Goal: Task Accomplishment & Management: Use online tool/utility

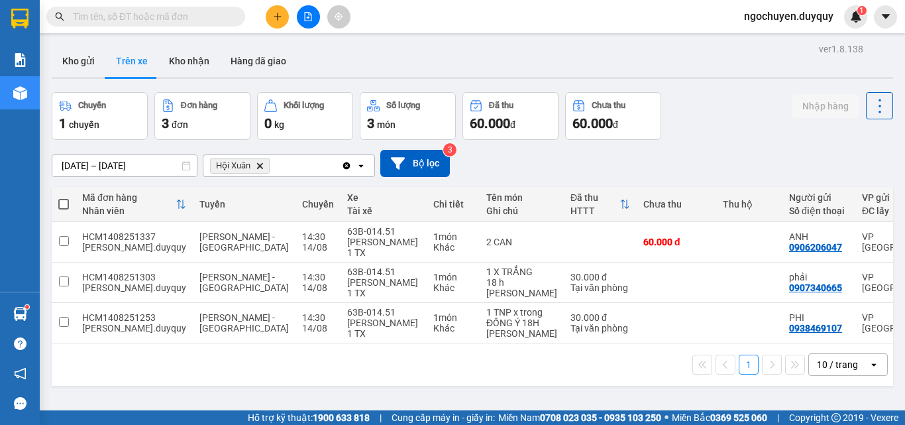
scroll to position [0, 198]
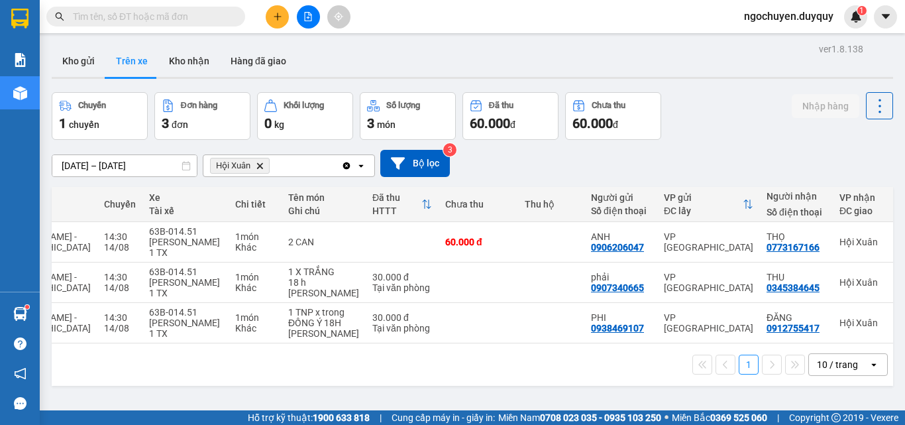
click at [113, 20] on input "text" at bounding box center [151, 16] width 156 height 15
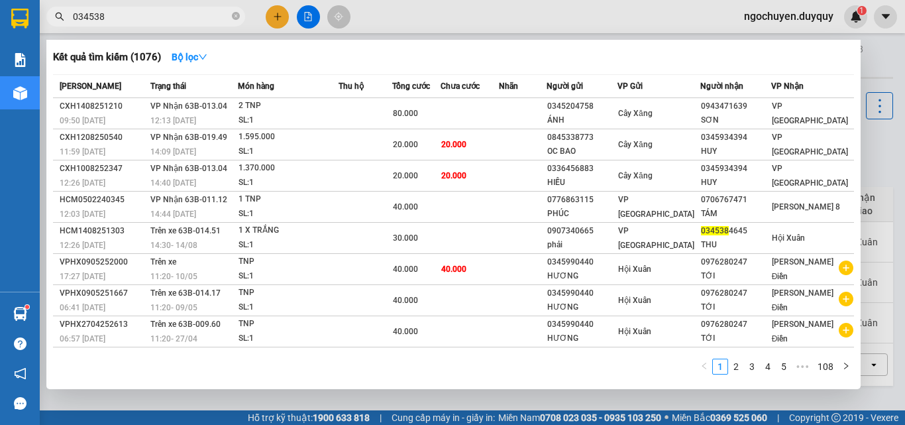
type input "0345384"
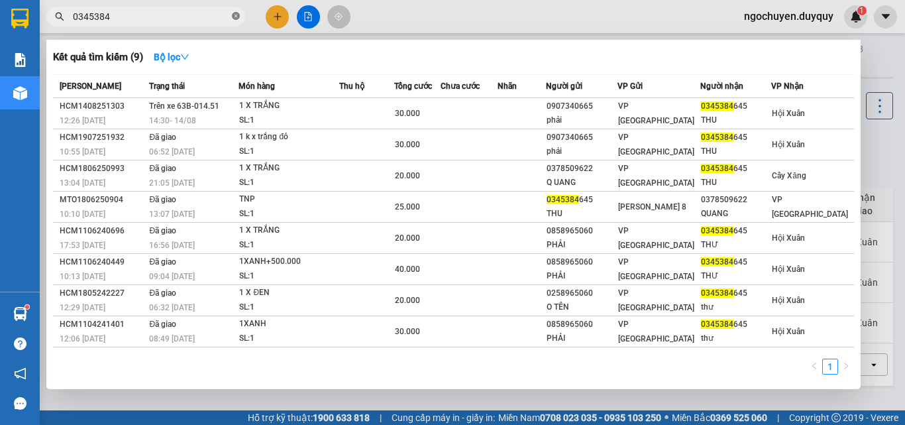
click at [235, 19] on icon "close-circle" at bounding box center [236, 16] width 8 height 8
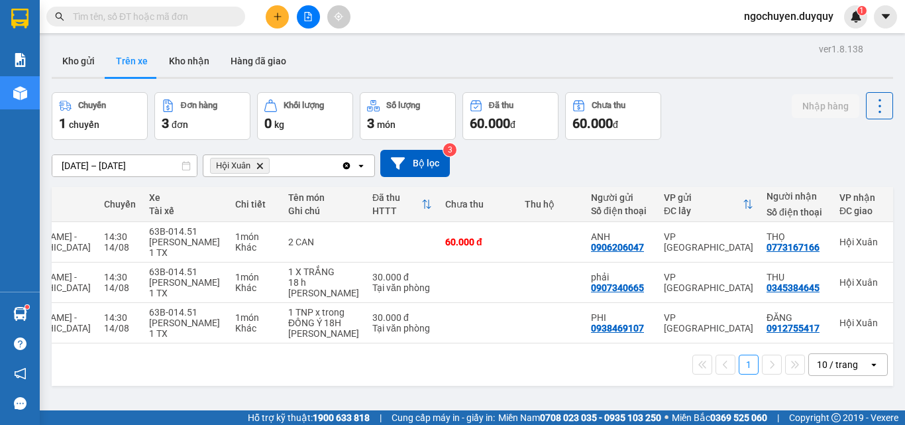
click at [158, 13] on input "text" at bounding box center [151, 16] width 156 height 15
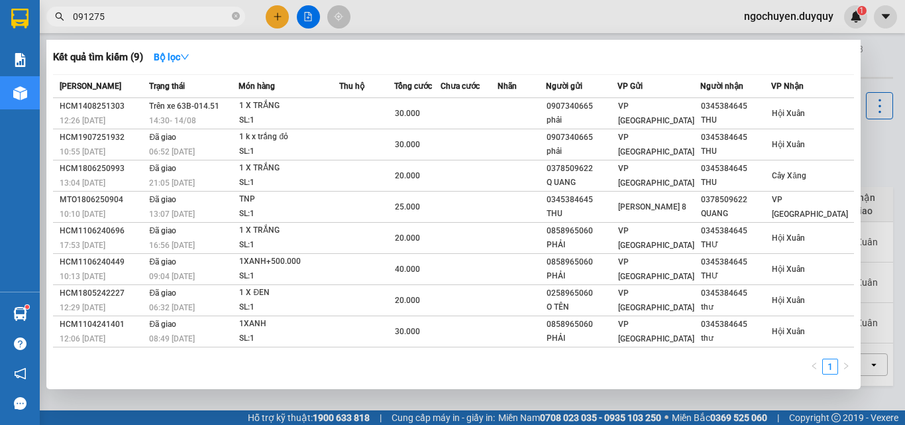
type input "0912755"
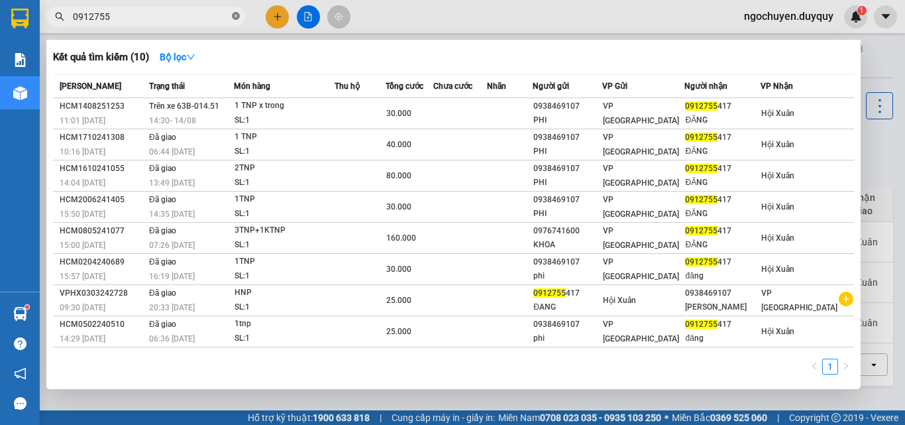
click at [236, 19] on icon "close-circle" at bounding box center [236, 16] width 8 height 8
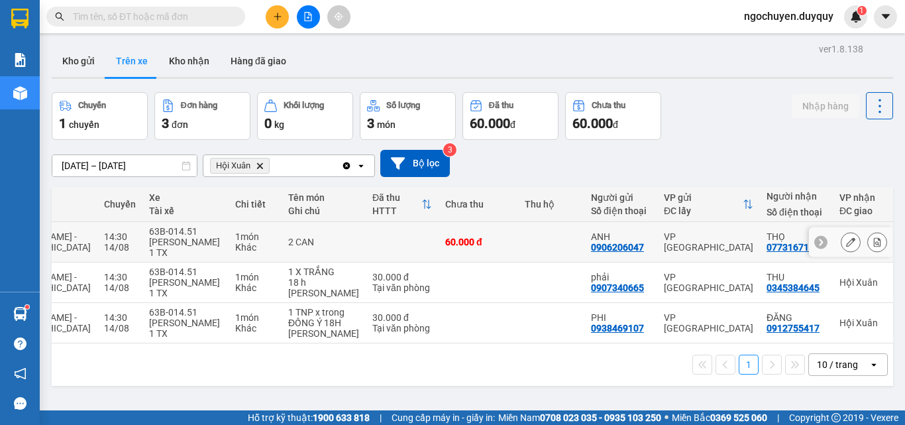
click at [872, 237] on icon at bounding box center [876, 241] width 9 height 9
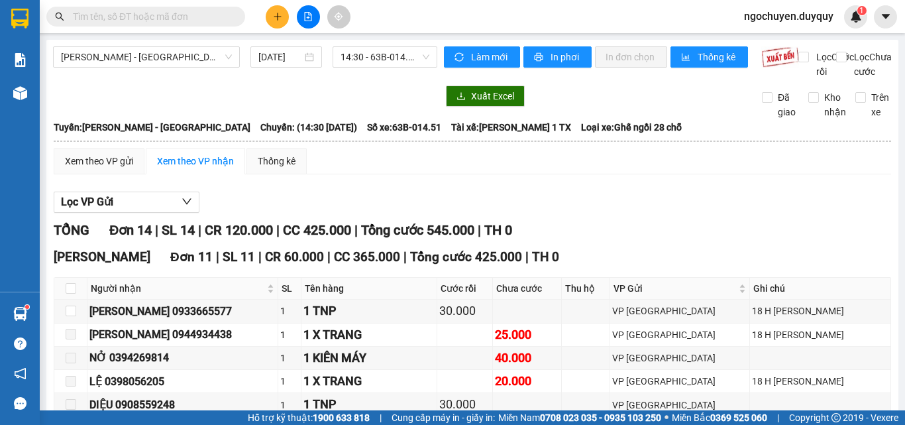
scroll to position [399, 0]
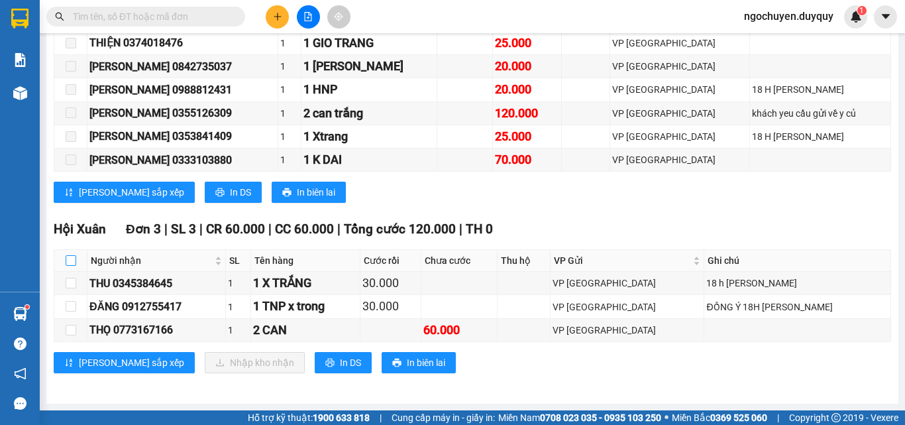
click at [73, 264] on input "checkbox" at bounding box center [71, 260] width 11 height 11
checkbox input "true"
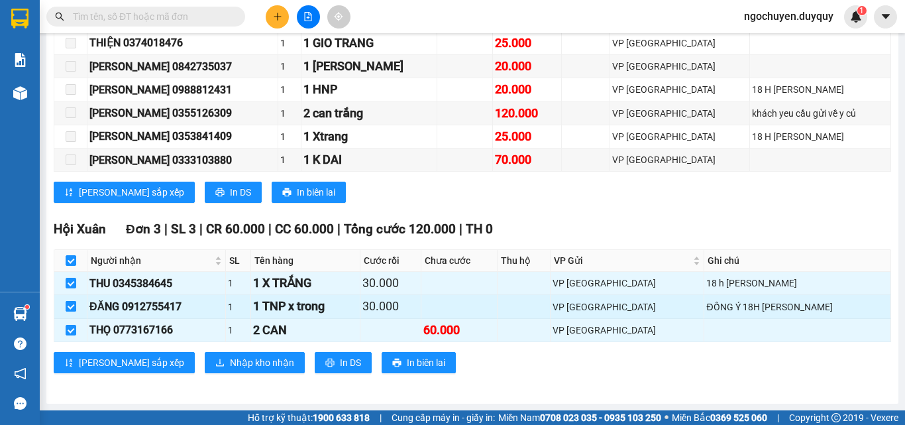
click at [72, 308] on input "checkbox" at bounding box center [71, 306] width 11 height 11
checkbox input "false"
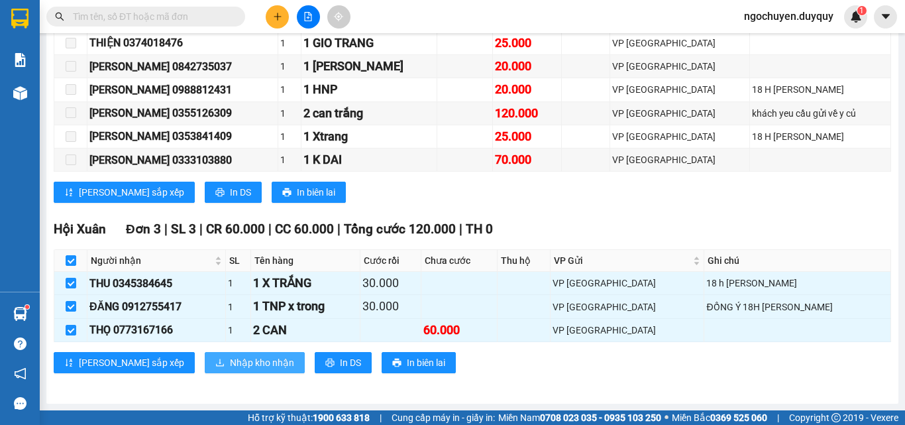
checkbox input "false"
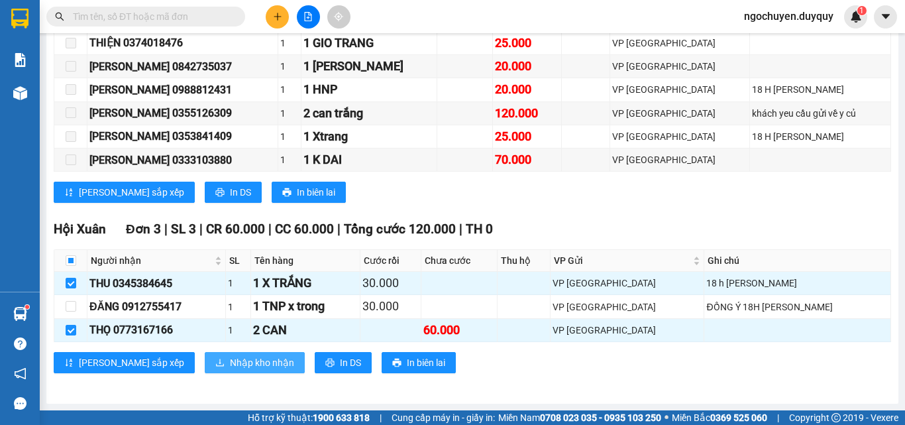
click at [230, 363] on span "Nhập kho nhận" at bounding box center [262, 362] width 64 height 15
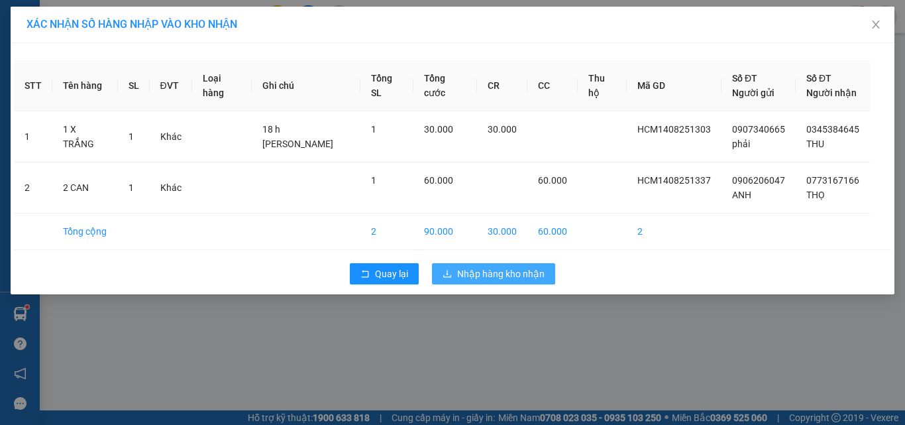
click at [479, 266] on button "Nhập hàng kho nhận" at bounding box center [493, 273] width 123 height 21
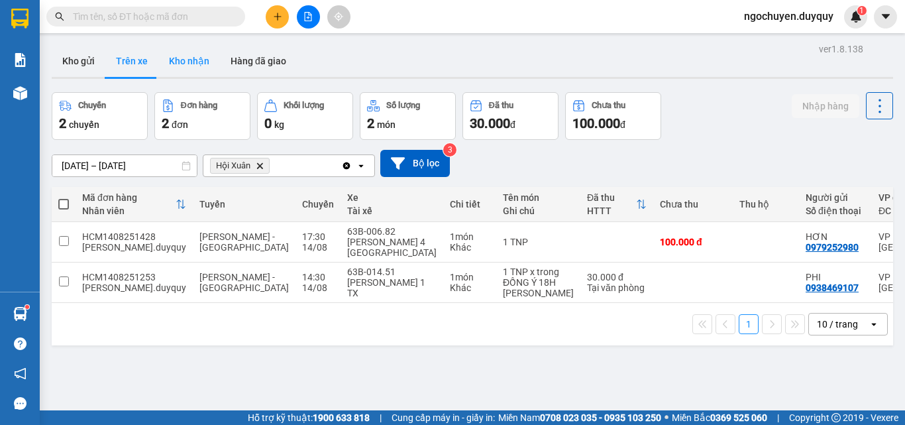
click at [187, 66] on button "Kho nhận" at bounding box center [189, 61] width 62 height 32
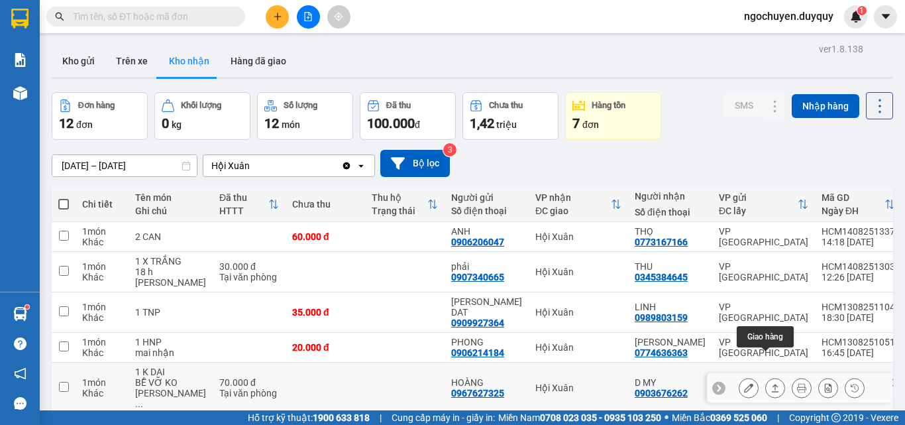
click at [768, 376] on button at bounding box center [775, 387] width 19 height 23
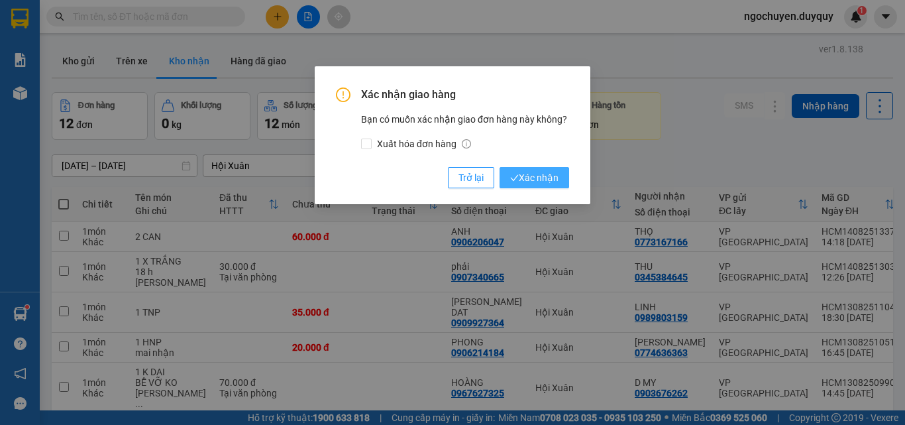
click at [534, 176] on span "Xác nhận" at bounding box center [534, 177] width 48 height 15
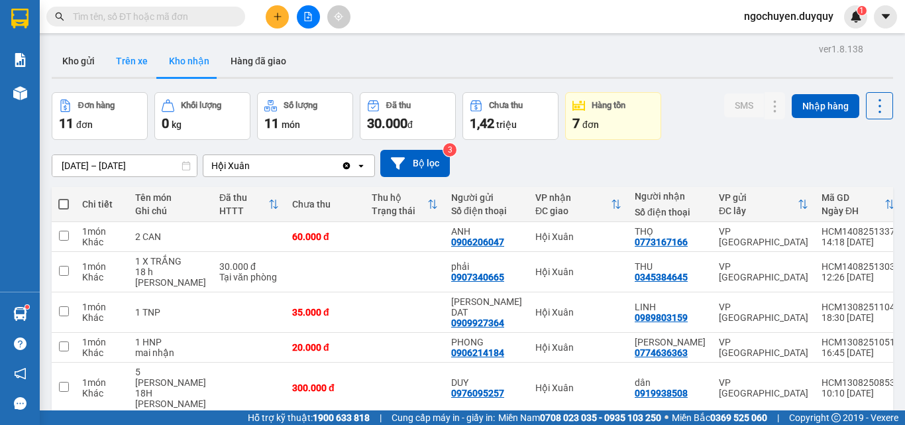
click at [127, 70] on button "Trên xe" at bounding box center [131, 61] width 53 height 32
type input "[DATE] – [DATE]"
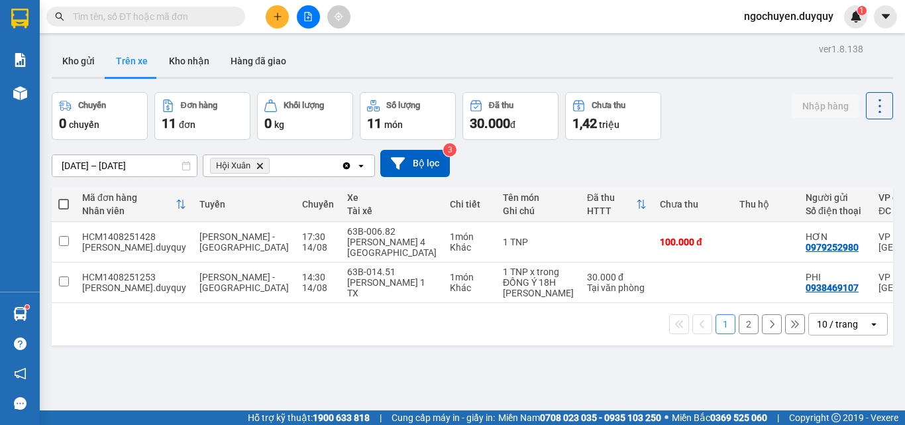
scroll to position [0, 198]
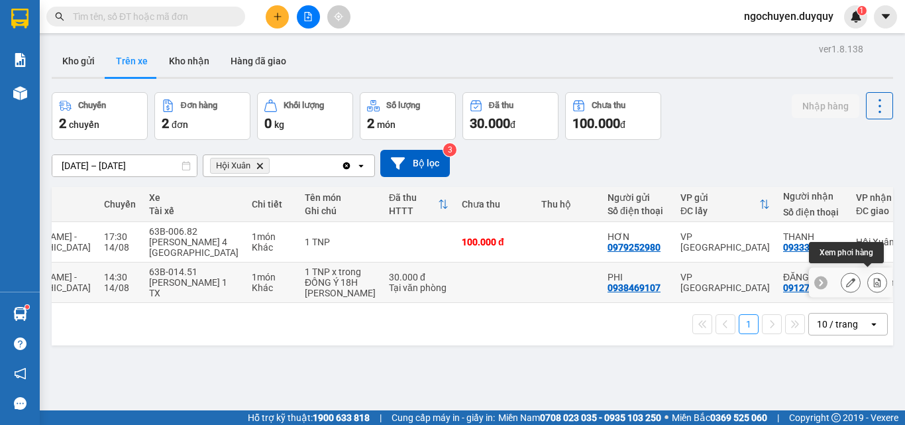
click at [872, 278] on icon at bounding box center [876, 282] width 9 height 9
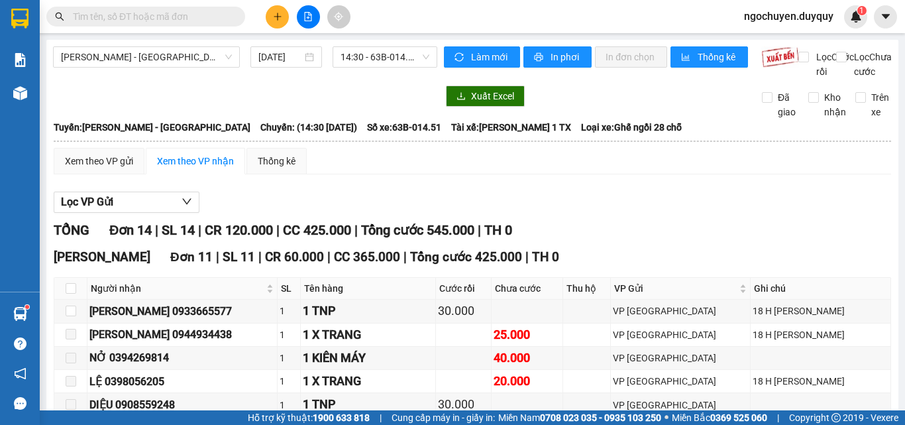
scroll to position [399, 0]
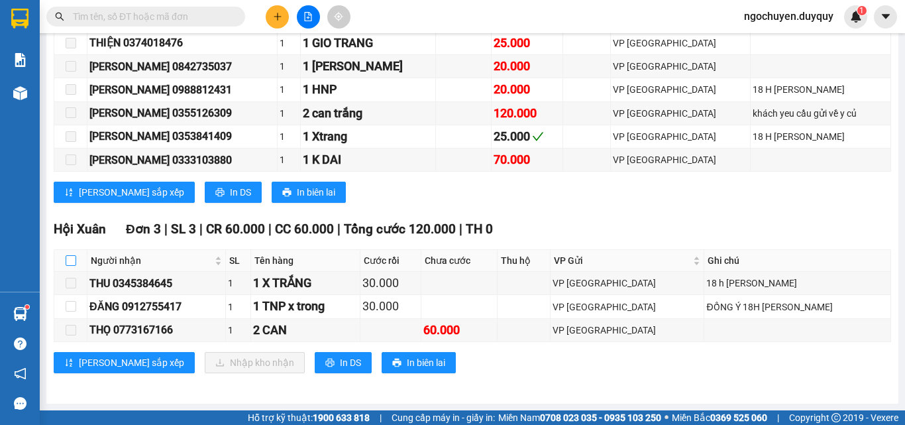
click at [73, 268] on label at bounding box center [71, 260] width 11 height 15
click at [73, 266] on input "checkbox" at bounding box center [71, 260] width 11 height 11
checkbox input "true"
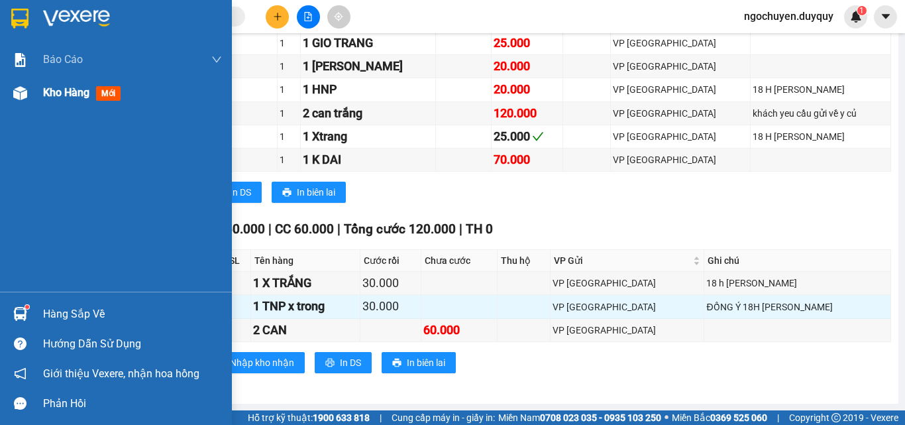
click at [40, 95] on div "Kho hàng mới" at bounding box center [116, 92] width 232 height 33
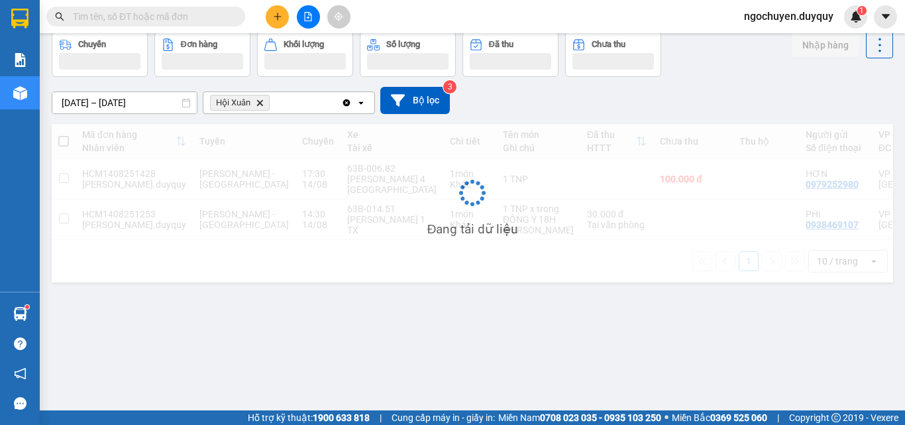
scroll to position [61, 0]
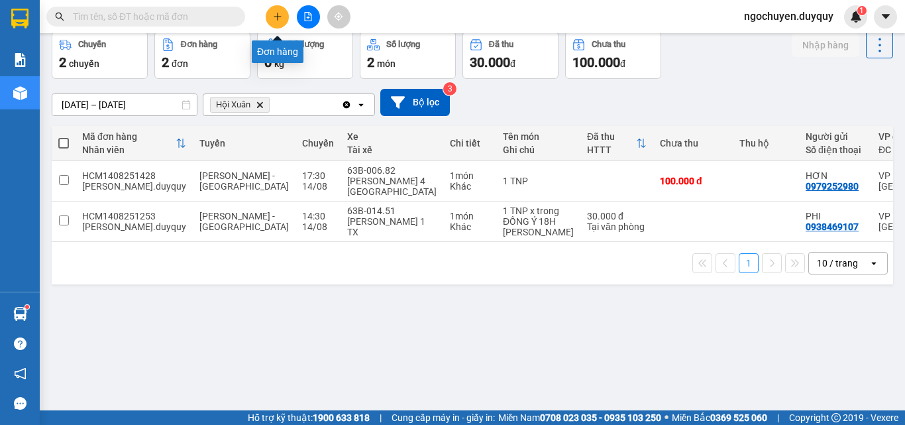
click at [281, 19] on icon "plus" at bounding box center [277, 16] width 9 height 9
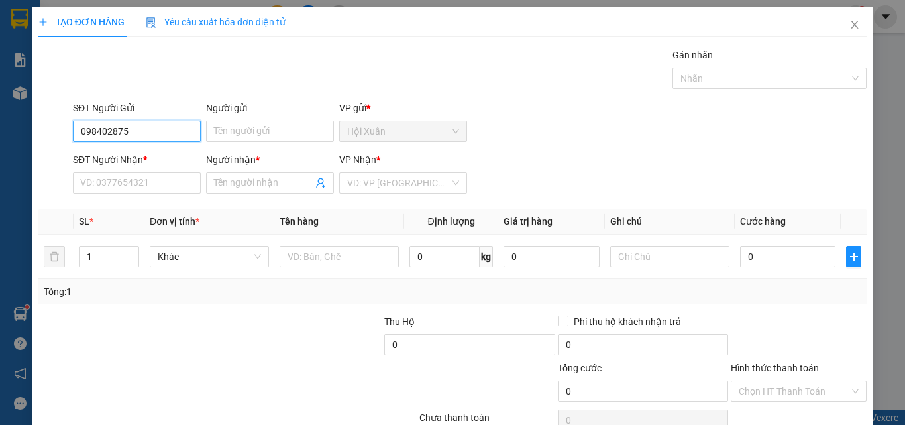
type input "0984028751"
click at [99, 158] on div "0984028751 - [PERSON_NAME]" at bounding box center [145, 157] width 130 height 15
type input "HƯƠNG"
type input "0903328332"
type input "HÙNG"
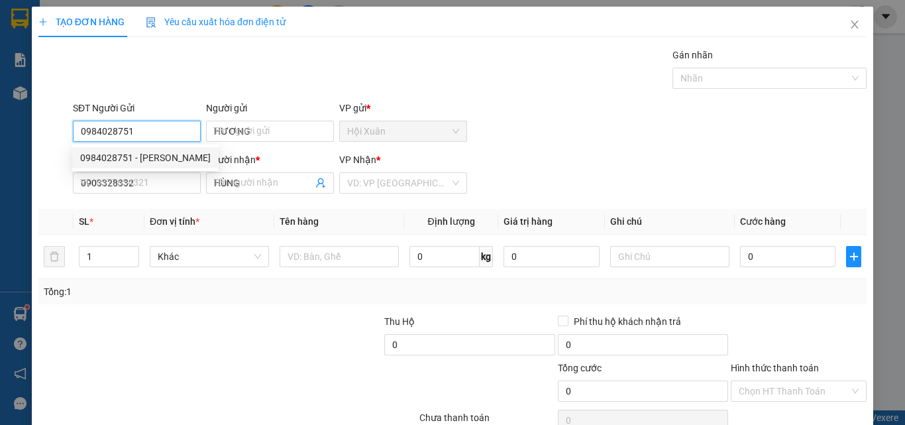
type input "30.000"
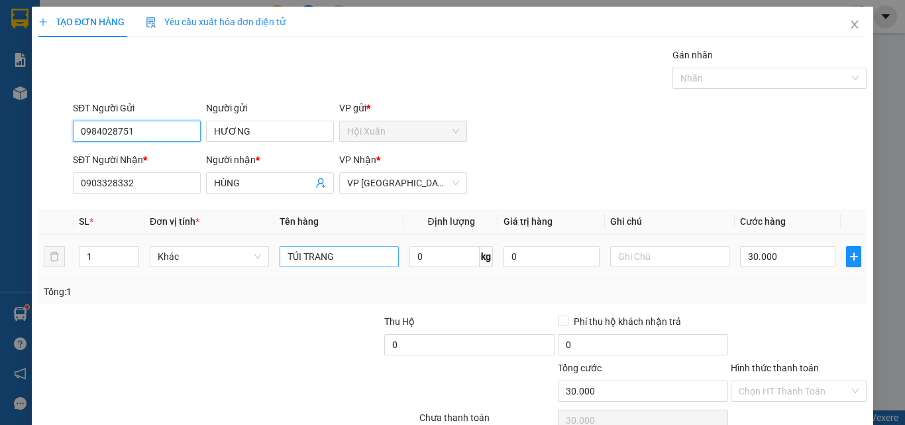
type input "0984028751"
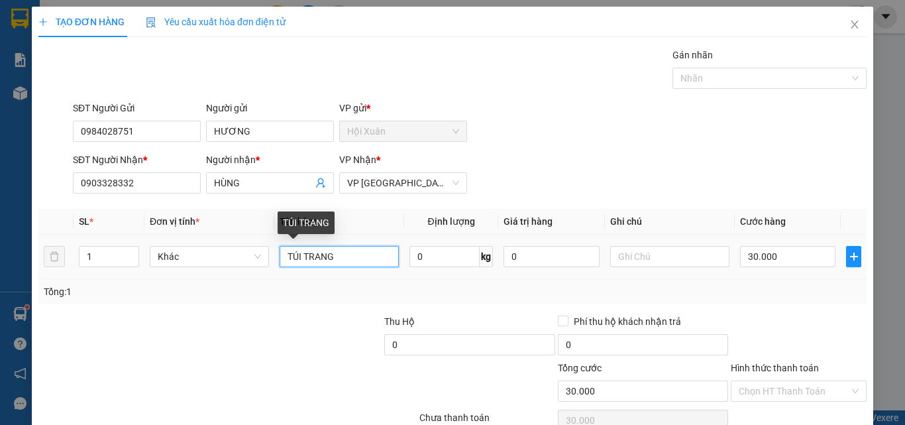
click at [346, 262] on input "TÚI TRANG" at bounding box center [339, 256] width 119 height 21
type input "T"
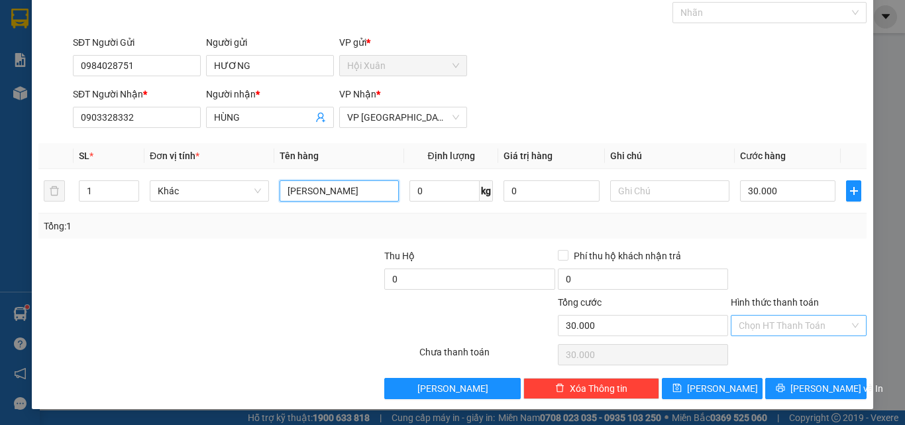
type input "[PERSON_NAME]"
click at [783, 329] on input "Hình thức thanh toán" at bounding box center [794, 325] width 111 height 20
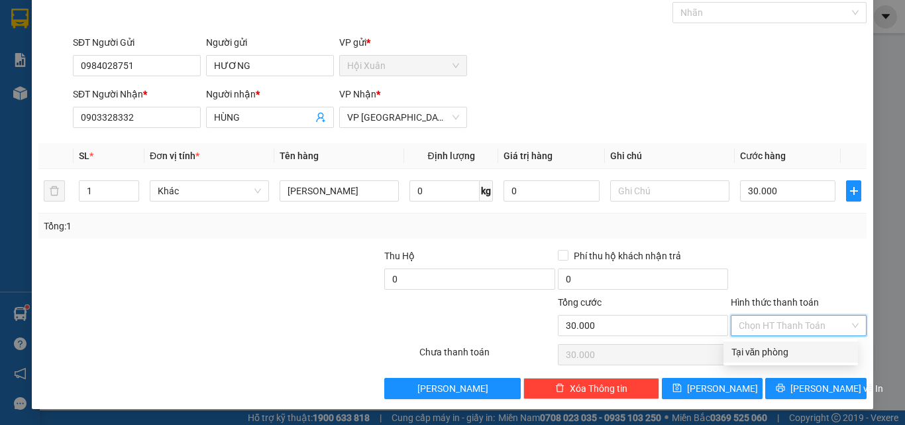
click at [780, 348] on div "Tại văn phòng" at bounding box center [790, 351] width 119 height 15
type input "30.000"
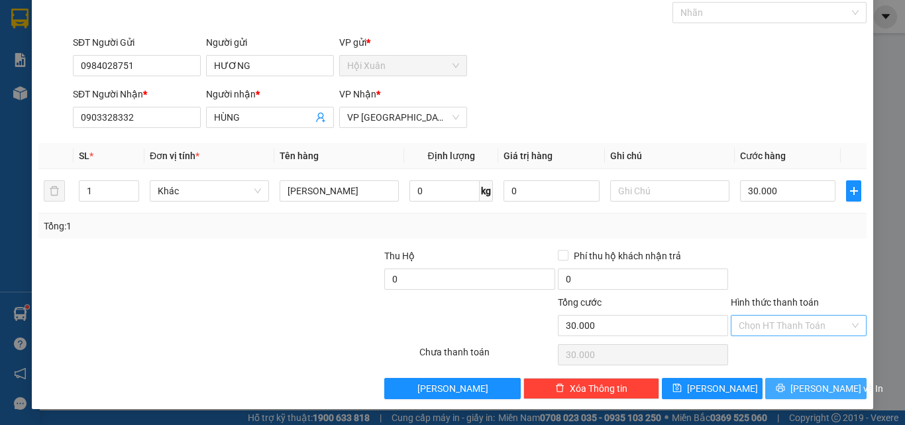
click at [813, 394] on span "[PERSON_NAME] và In" at bounding box center [836, 388] width 93 height 15
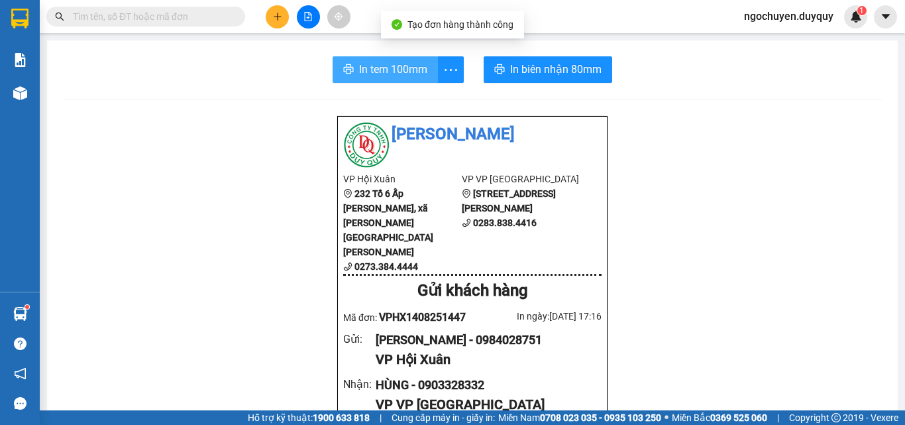
click at [388, 72] on span "In tem 100mm" at bounding box center [393, 69] width 68 height 17
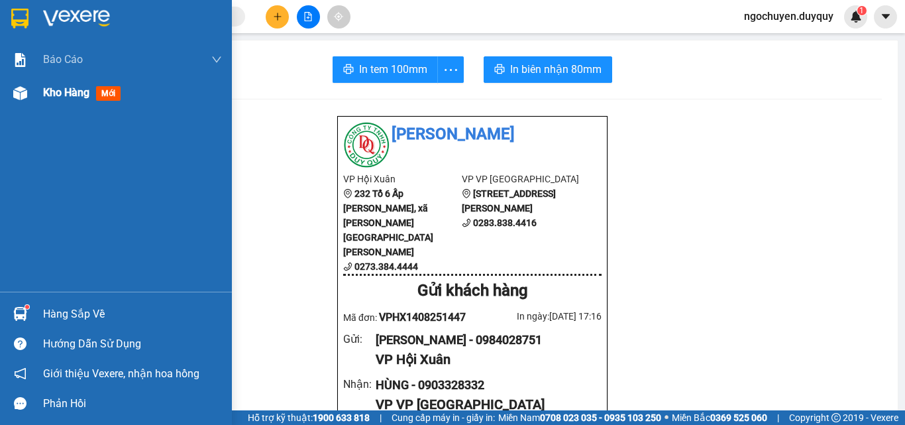
click at [26, 99] on img at bounding box center [20, 93] width 14 height 14
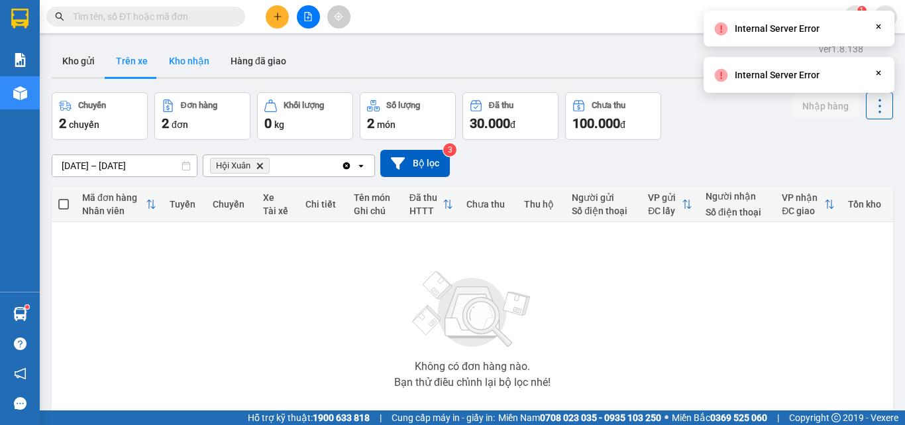
click at [187, 61] on button "Kho nhận" at bounding box center [189, 61] width 62 height 32
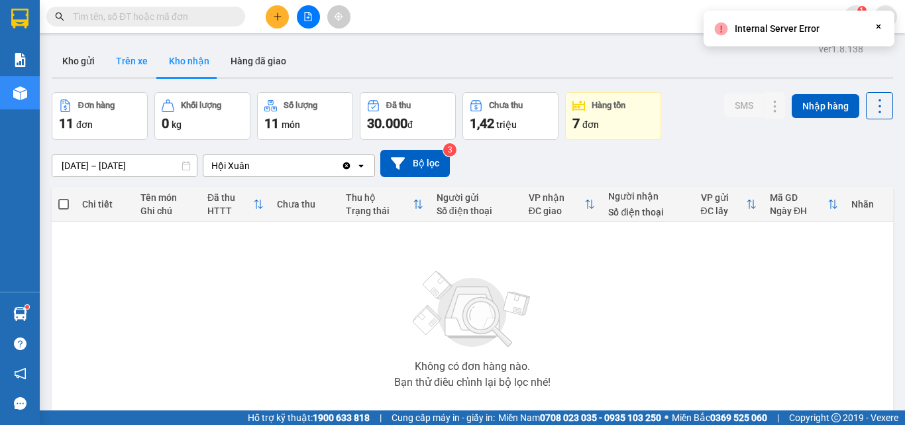
click at [140, 62] on button "Trên xe" at bounding box center [131, 61] width 53 height 32
type input "[DATE] – [DATE]"
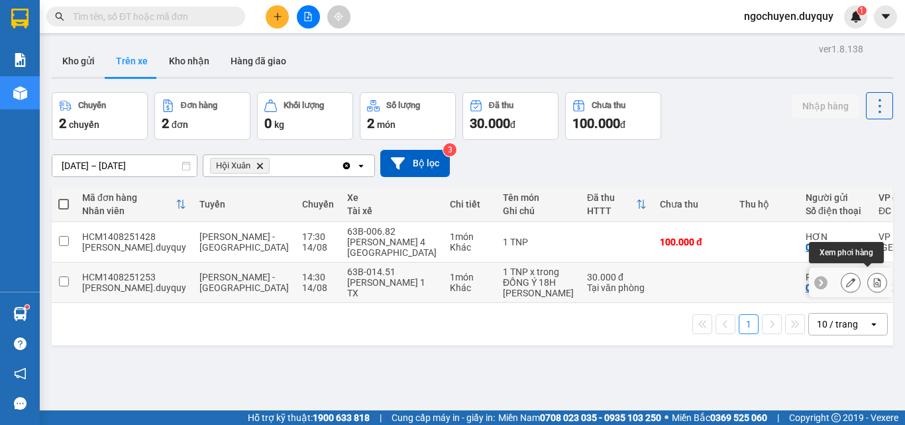
click at [874, 278] on icon at bounding box center [877, 282] width 7 height 9
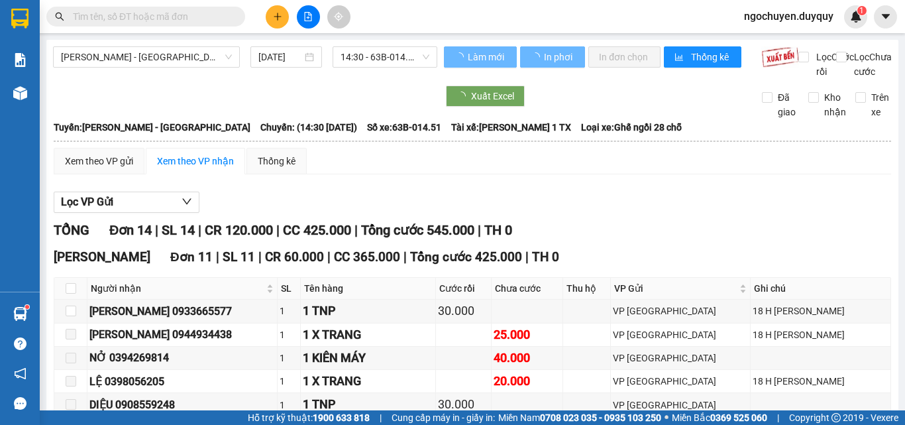
scroll to position [399, 0]
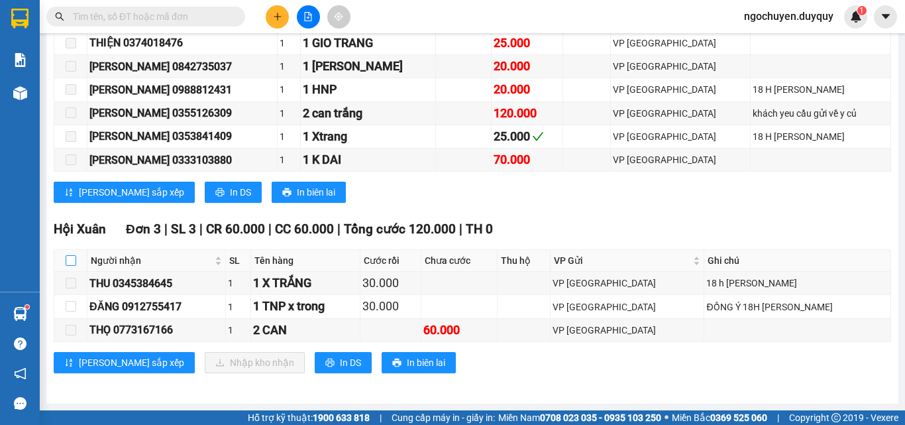
click at [67, 259] on input "checkbox" at bounding box center [71, 260] width 11 height 11
checkbox input "true"
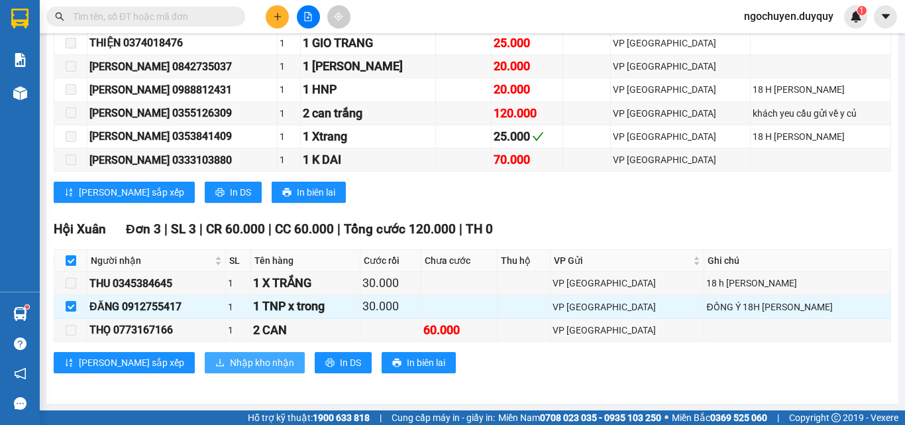
click at [230, 358] on span "Nhập kho nhận" at bounding box center [262, 362] width 64 height 15
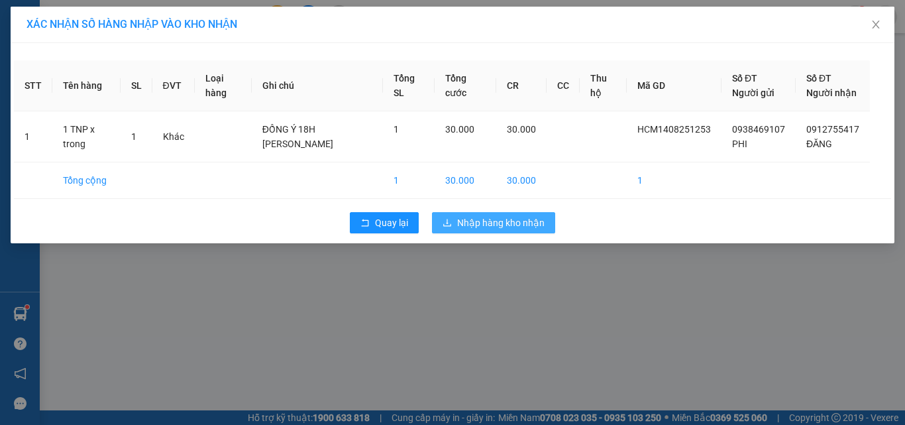
click at [495, 229] on span "Nhập hàng kho nhận" at bounding box center [500, 222] width 87 height 15
